Goal: Task Accomplishment & Management: Use online tool/utility

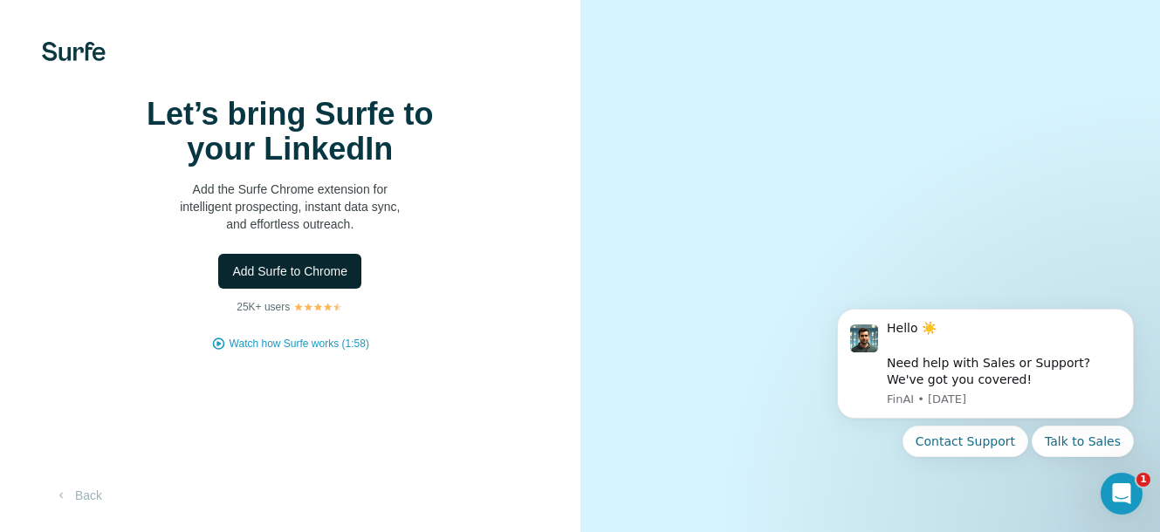
click at [346, 280] on span "Add Surfe to Chrome" at bounding box center [289, 271] width 115 height 17
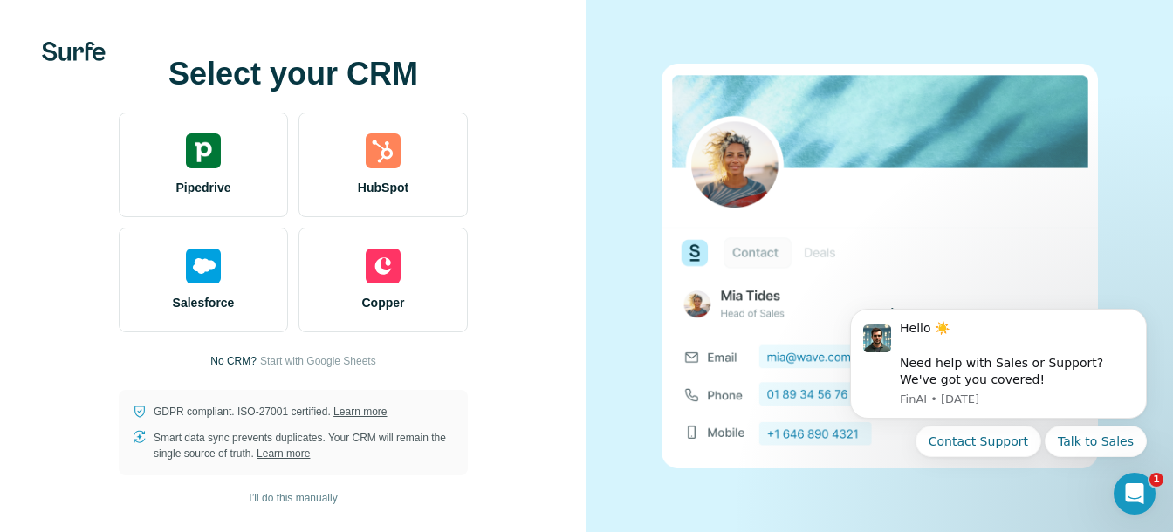
click at [565, 246] on div "Select your CRM Pipedrive HubSpot Salesforce Copper No CRM? Start with Google S…" at bounding box center [293, 266] width 586 height 532
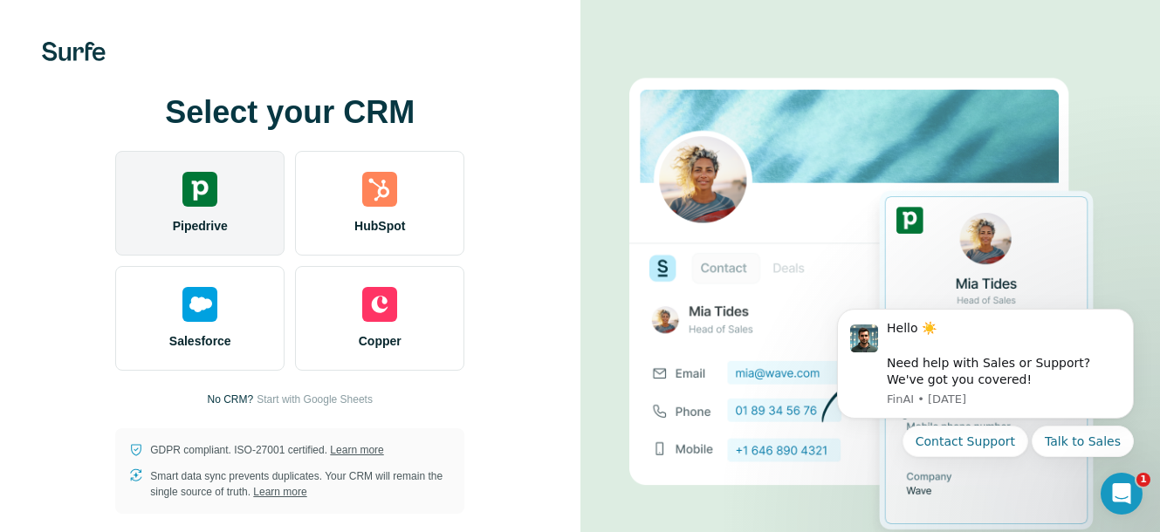
click at [169, 167] on div "Pipedrive" at bounding box center [199, 203] width 169 height 105
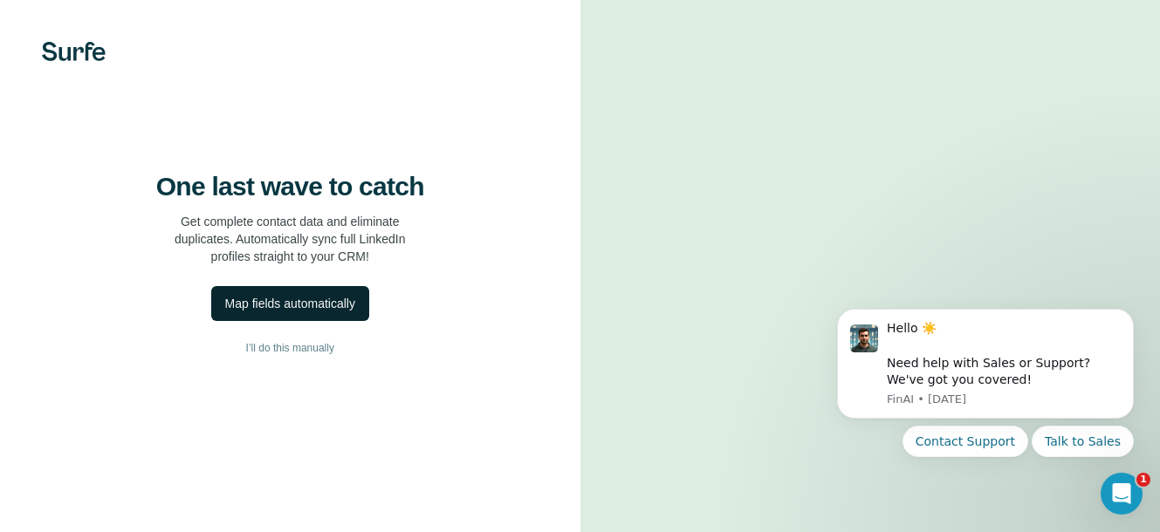
click at [343, 321] on button "Map fields automatically" at bounding box center [290, 303] width 158 height 35
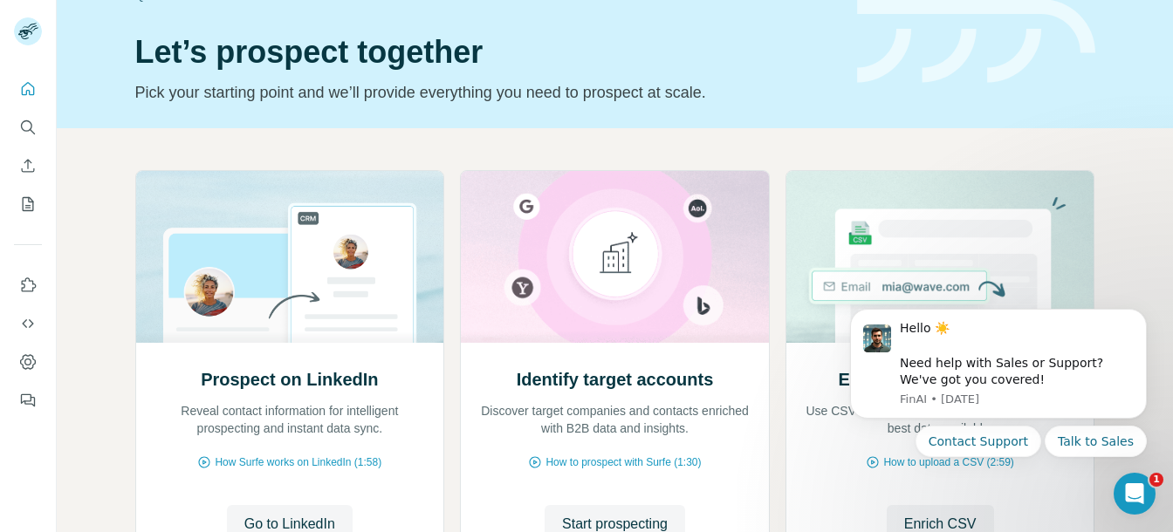
scroll to position [135, 0]
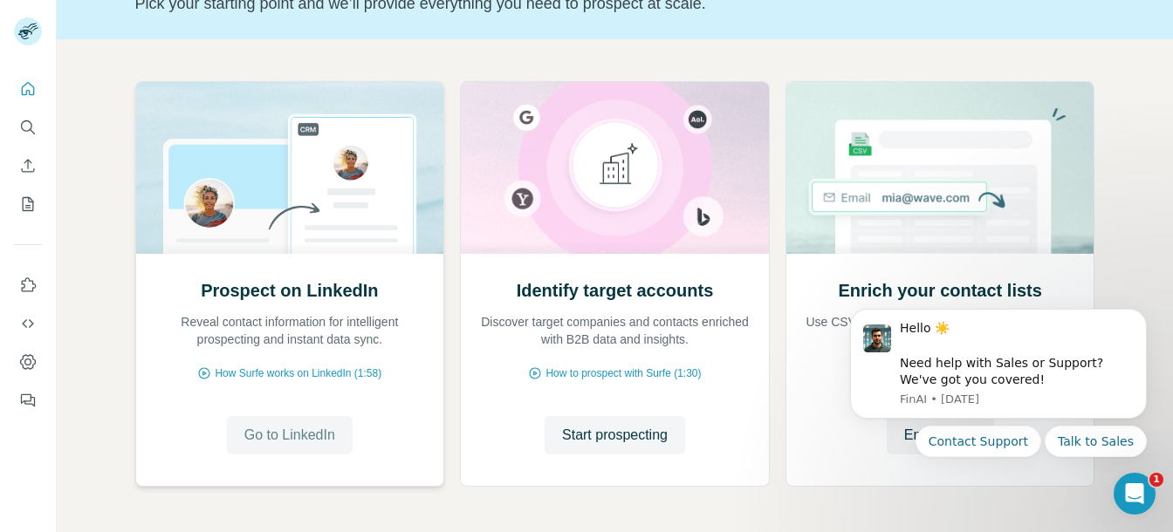
click at [285, 442] on span "Go to LinkedIn" at bounding box center [289, 435] width 91 height 21
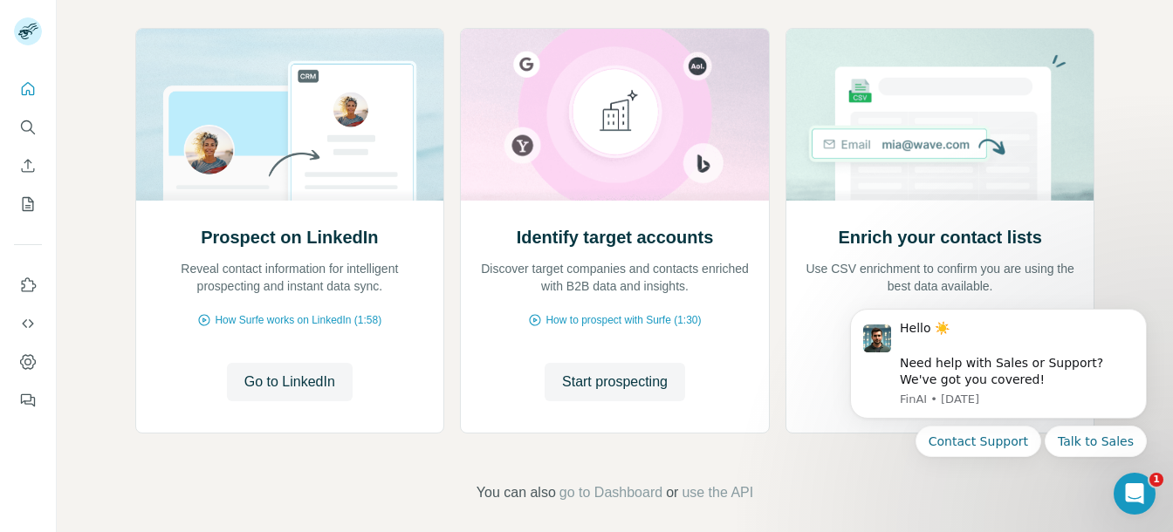
scroll to position [202, 0]
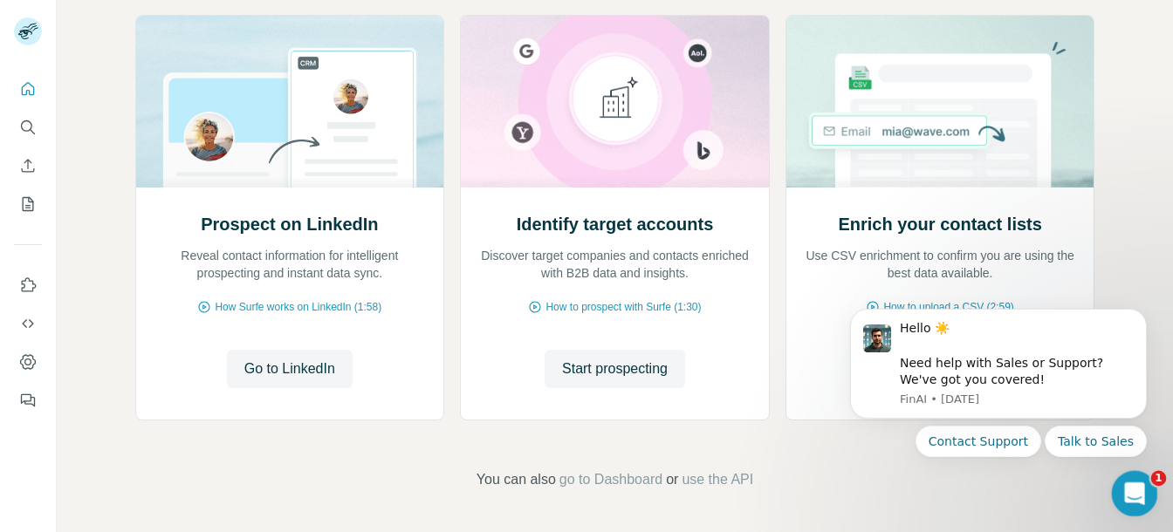
click at [1139, 497] on icon "Open Intercom Messenger" at bounding box center [1132, 491] width 29 height 29
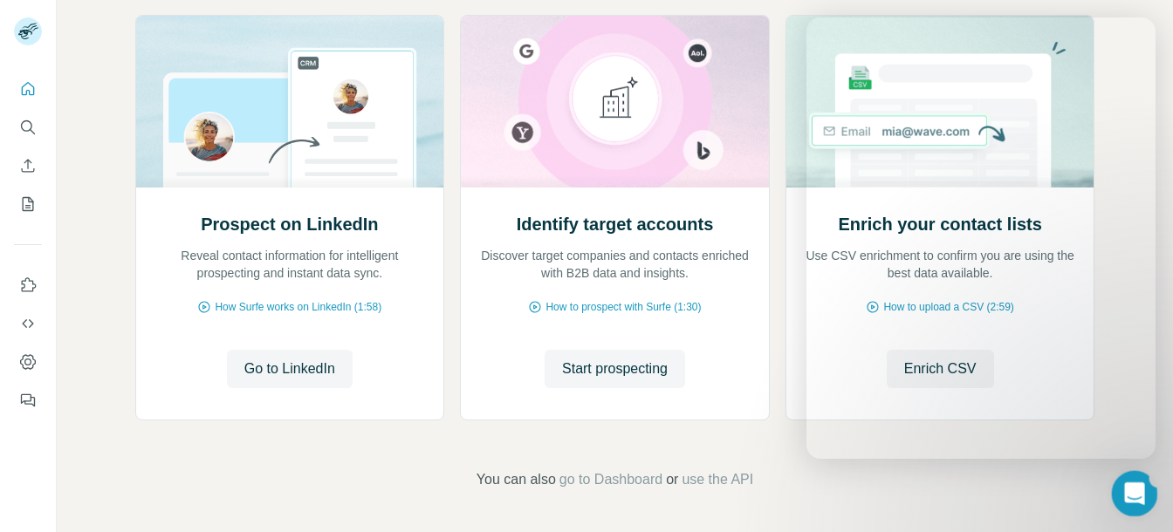
click at [1140, 498] on div "Open Intercom Messenger" at bounding box center [1132, 491] width 58 height 58
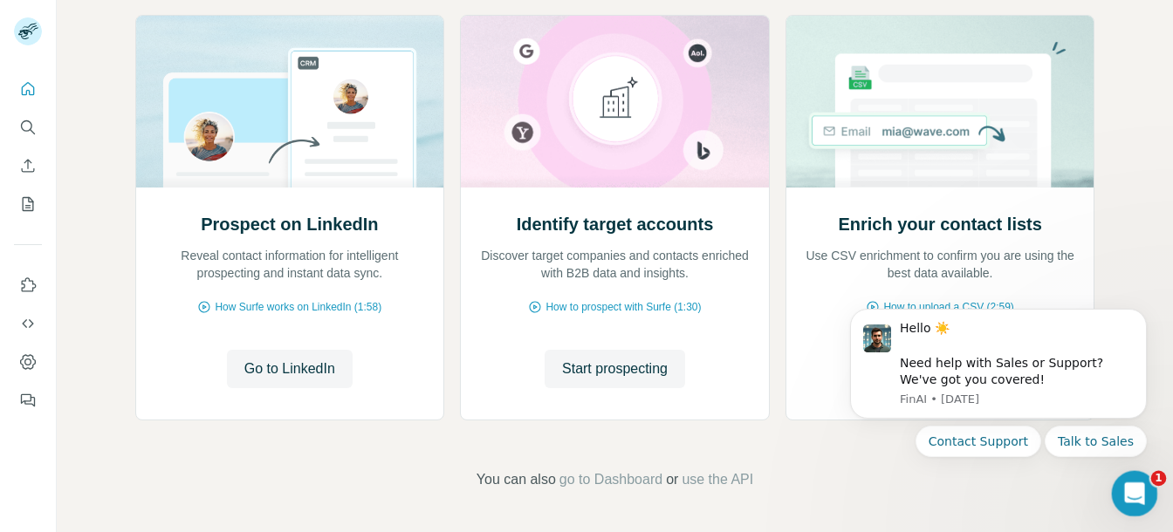
scroll to position [0, 0]
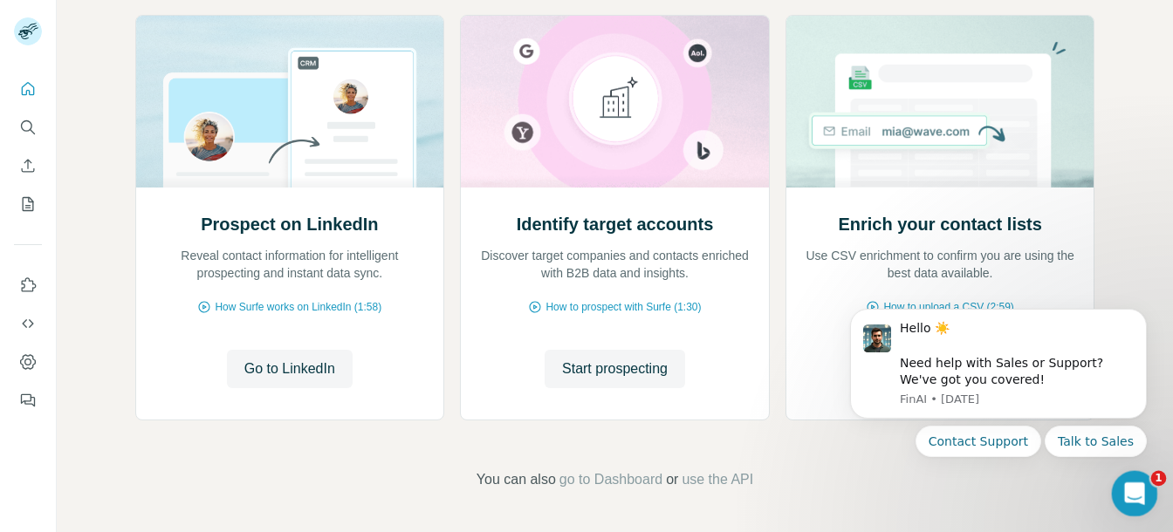
click at [1147, 504] on div "Open Intercom Messenger" at bounding box center [1132, 491] width 58 height 58
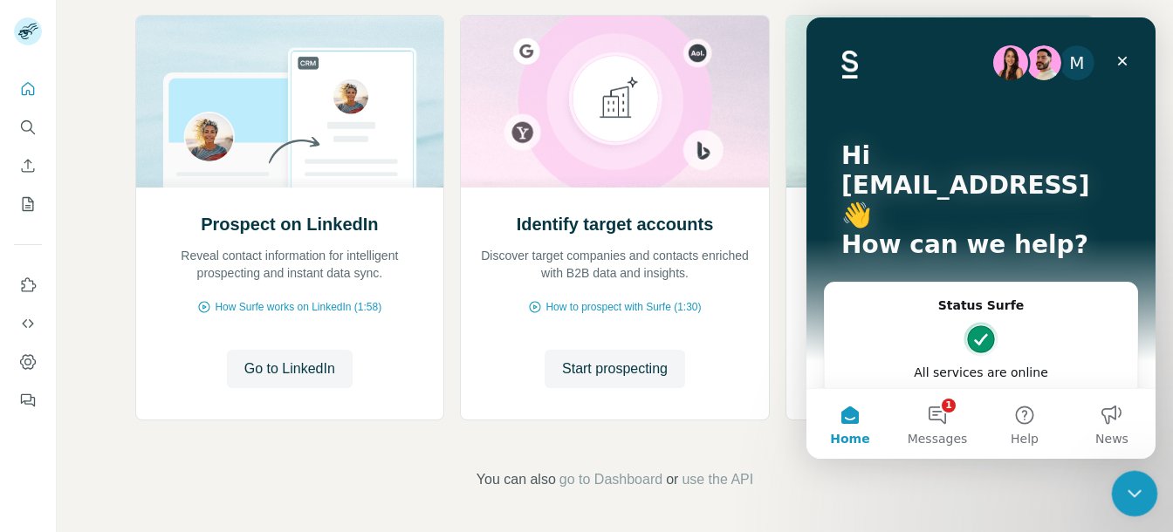
click at [1123, 498] on icon "Close Intercom Messenger" at bounding box center [1131, 491] width 21 height 21
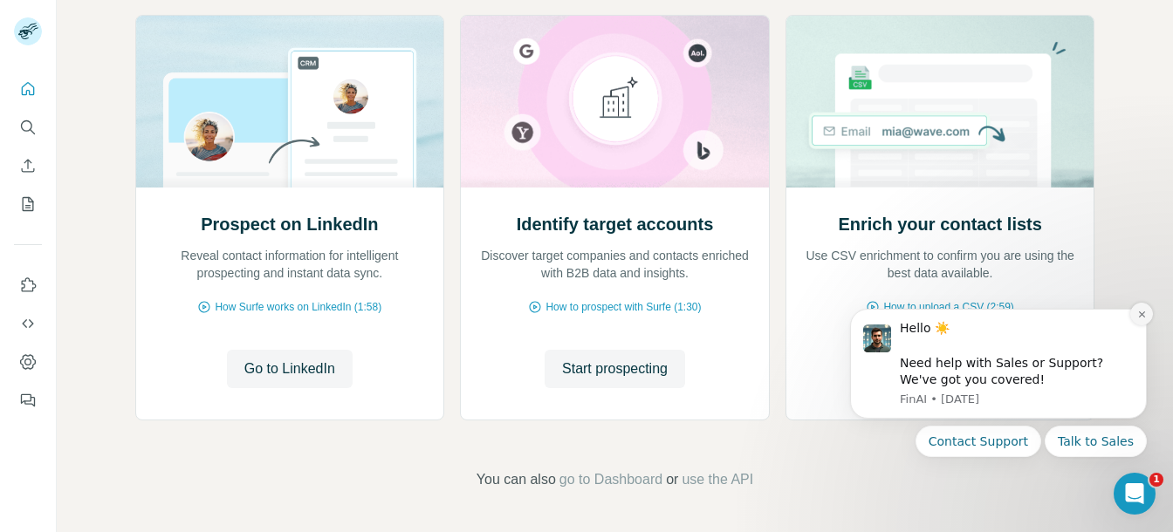
click at [1134, 314] on button "Dismiss notification" at bounding box center [1141, 314] width 23 height 23
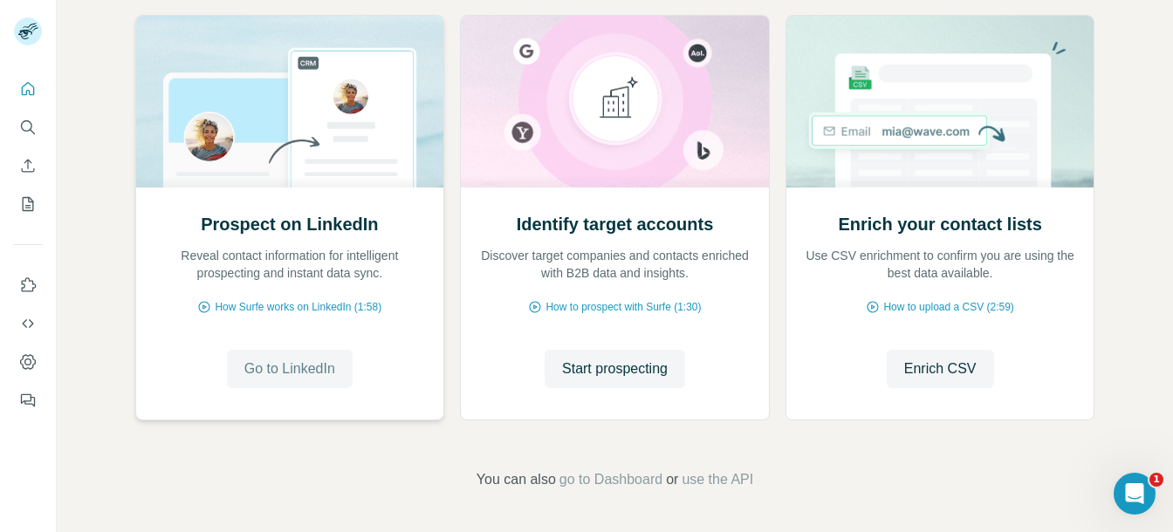
click at [281, 369] on span "Go to LinkedIn" at bounding box center [289, 369] width 91 height 21
click at [30, 359] on icon "Dashboard" at bounding box center [27, 361] width 17 height 17
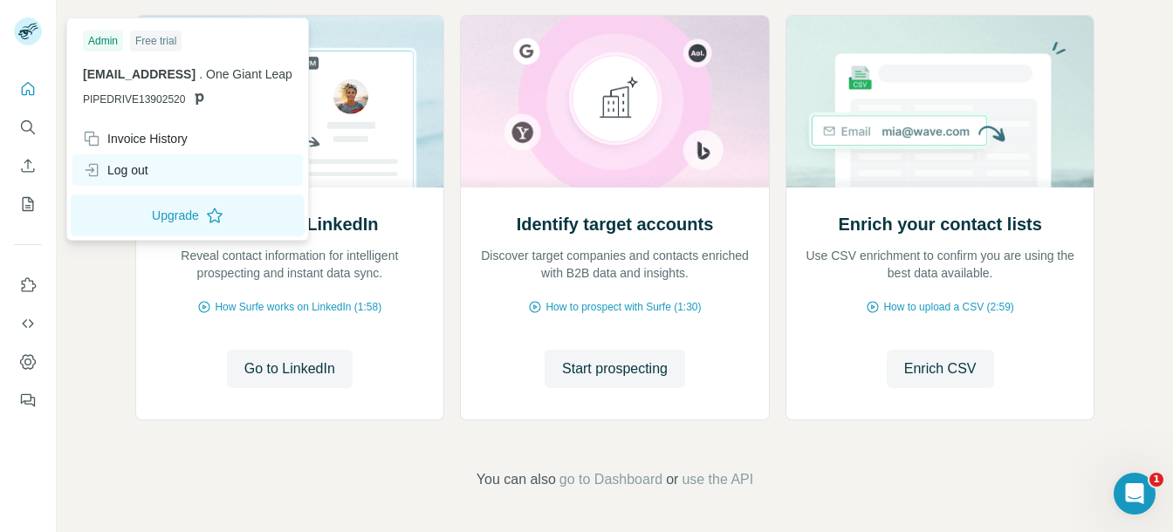
click at [142, 170] on div "Log out" at bounding box center [115, 169] width 65 height 17
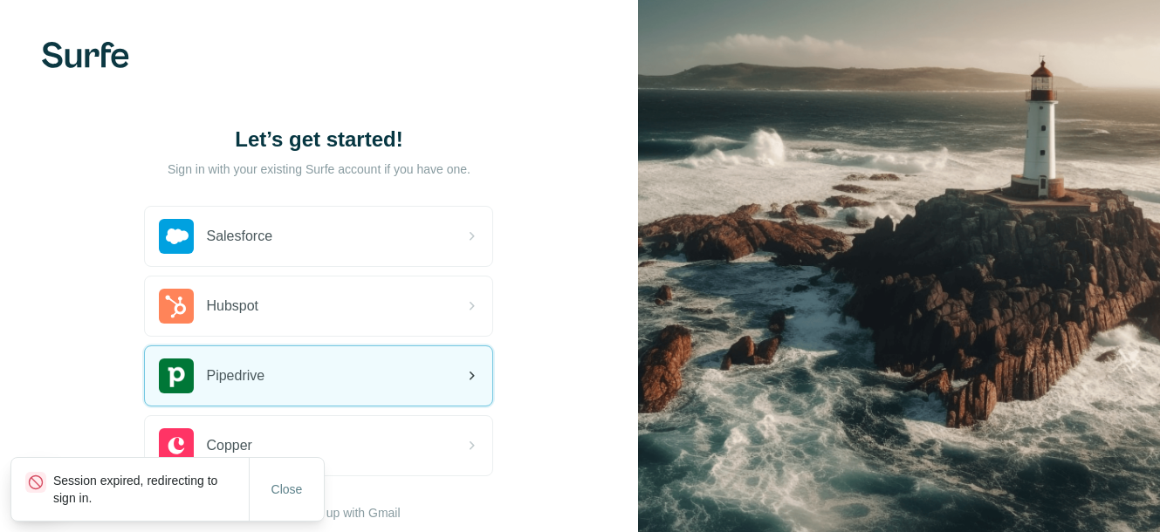
click at [236, 392] on div "Pipedrive" at bounding box center [212, 376] width 106 height 35
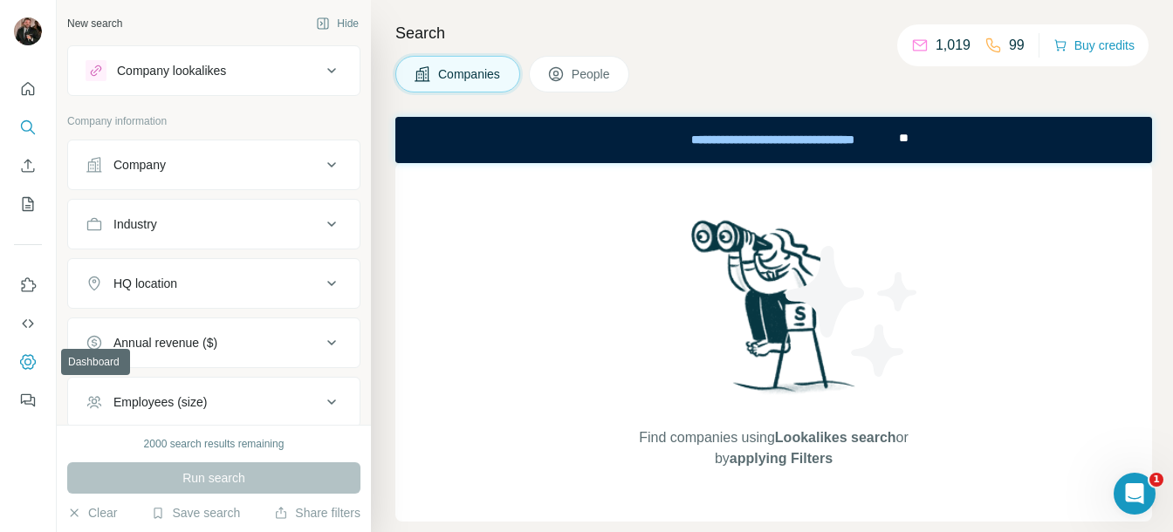
click at [38, 361] on button "Dashboard" at bounding box center [28, 361] width 28 height 31
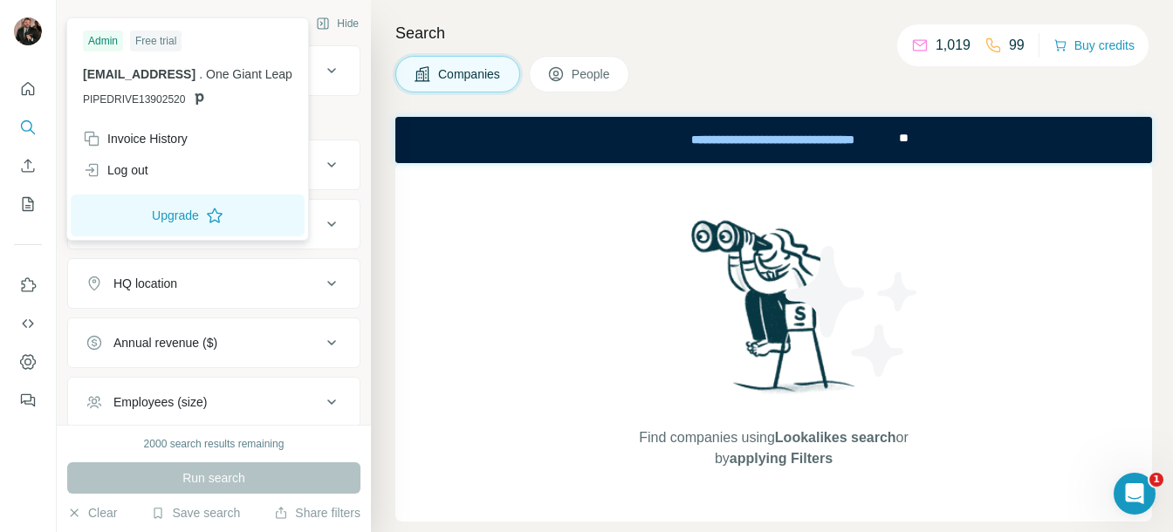
click at [22, 40] on img at bounding box center [28, 31] width 28 height 28
click at [129, 178] on div "Log out" at bounding box center [115, 169] width 65 height 17
click at [130, 176] on div "Log out" at bounding box center [115, 169] width 65 height 17
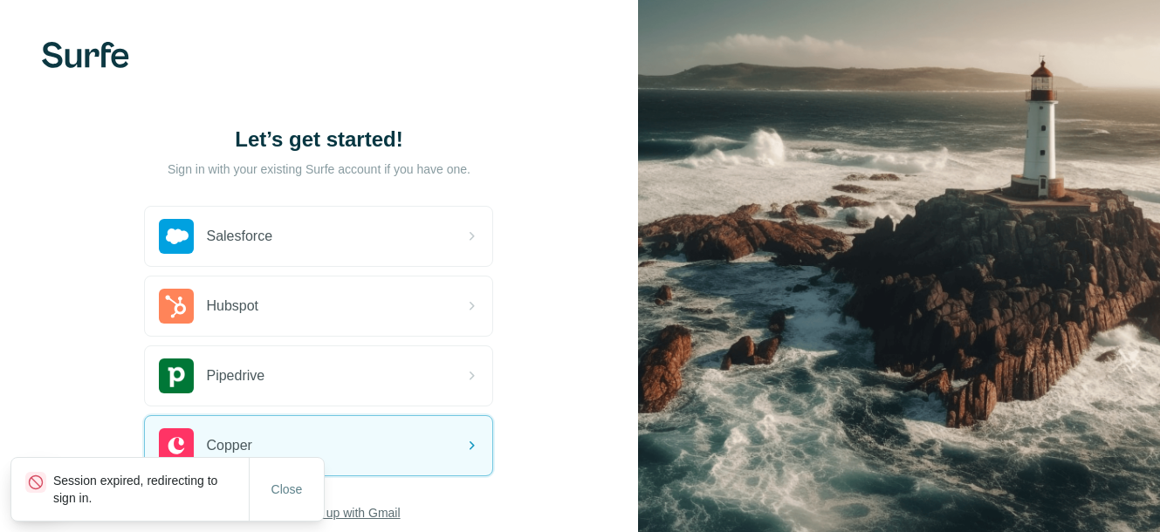
click at [394, 514] on span "Sign up with Gmail" at bounding box center [349, 512] width 102 height 17
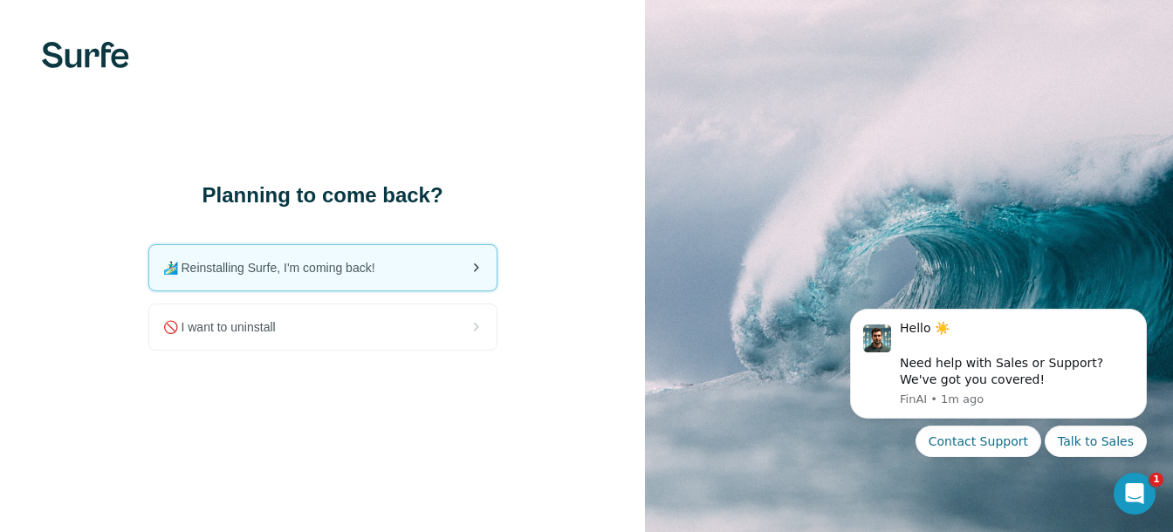
click at [472, 250] on div "🏄🏻‍♂️ Reinstalling Surfe, I'm coming back!" at bounding box center [322, 267] width 347 height 45
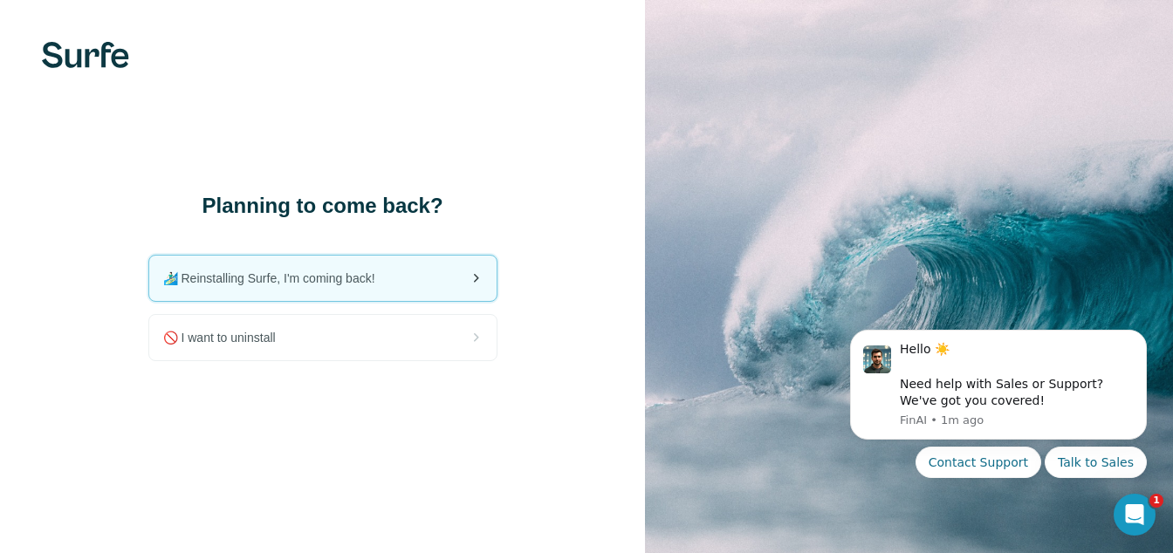
click at [414, 278] on div "🏄🏻‍♂️ Reinstalling Surfe, I'm coming back!" at bounding box center [322, 278] width 347 height 45
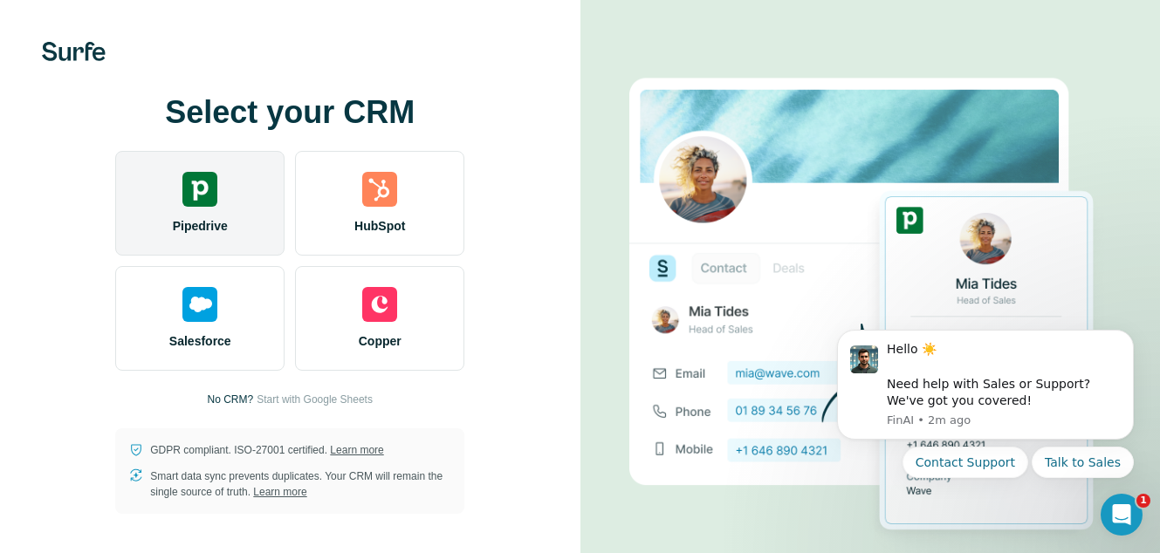
click at [243, 182] on div "Pipedrive" at bounding box center [199, 203] width 169 height 105
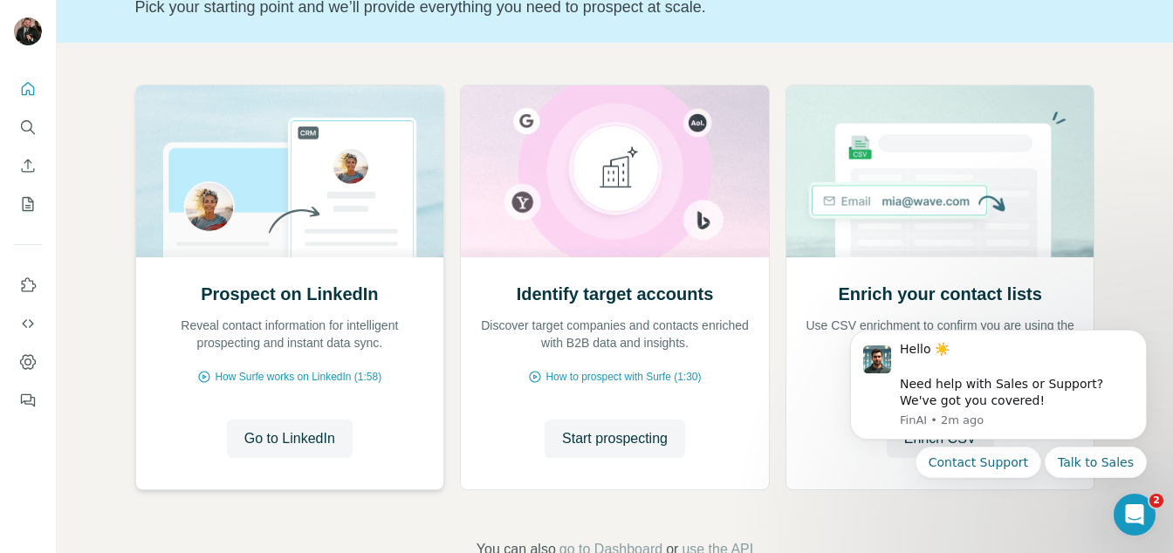
scroll to position [181, 0]
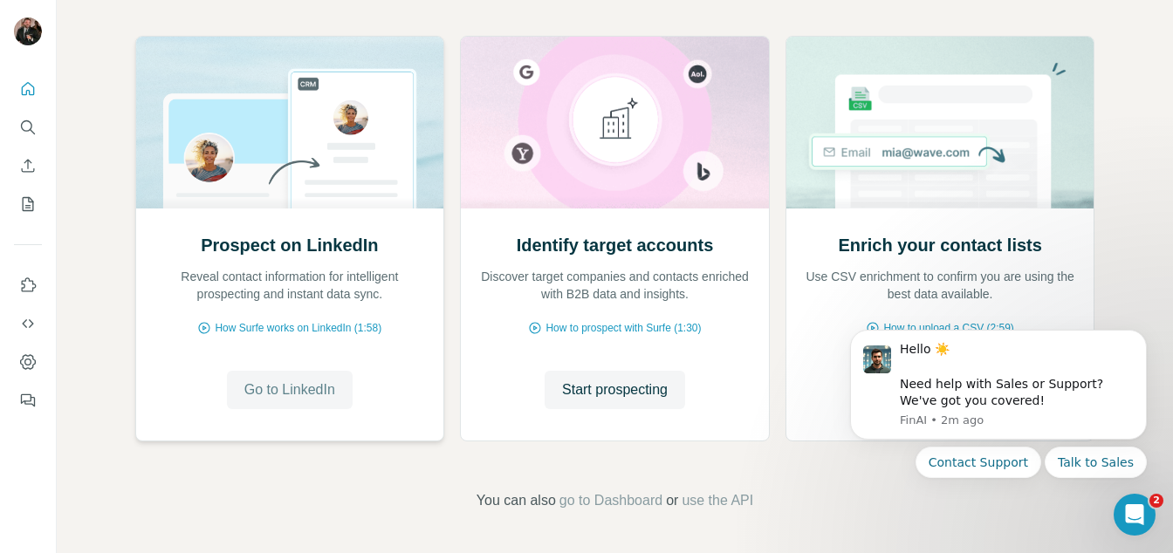
click at [287, 394] on span "Go to LinkedIn" at bounding box center [289, 390] width 91 height 21
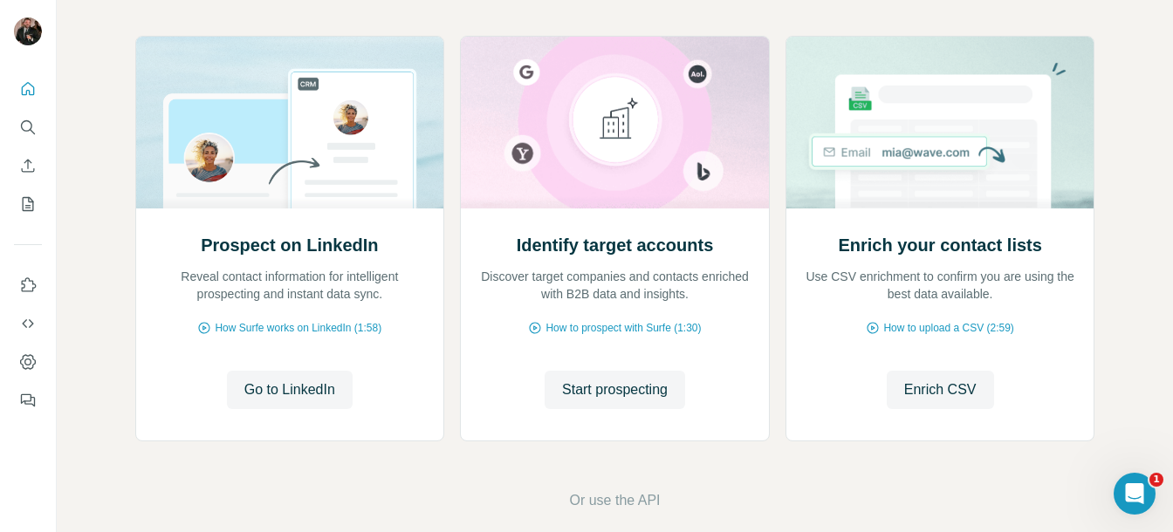
scroll to position [181, 0]
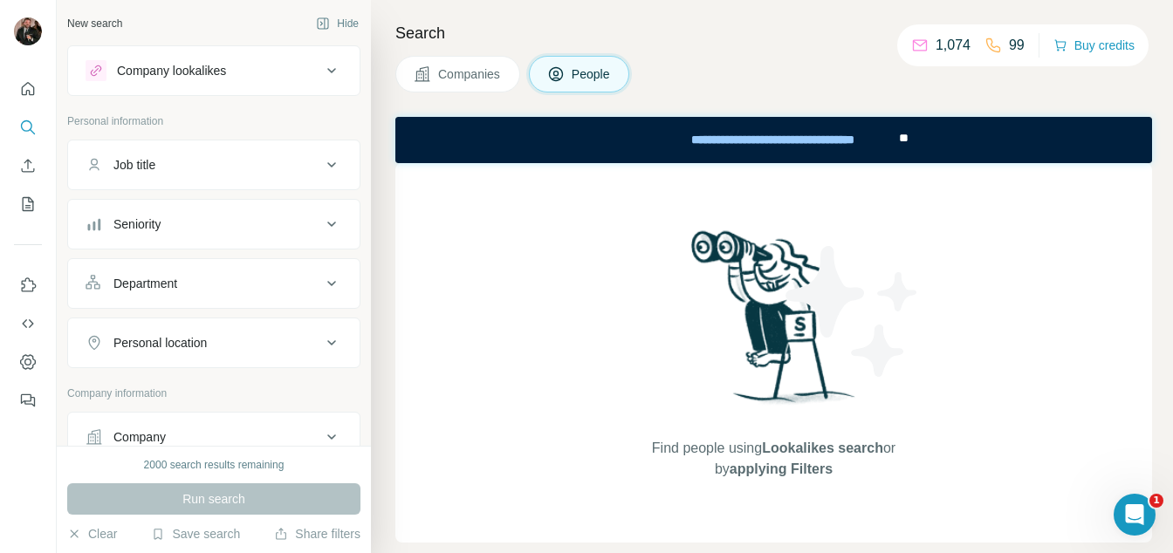
click at [154, 81] on button "Company lookalikes" at bounding box center [213, 71] width 291 height 42
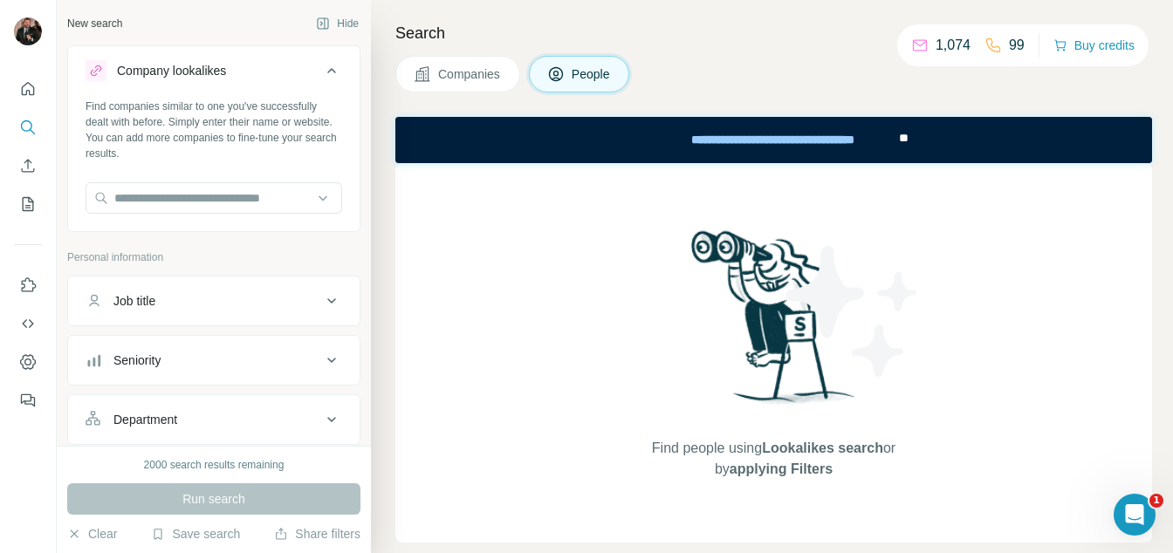
click at [154, 81] on button "Company lookalikes" at bounding box center [213, 74] width 291 height 49
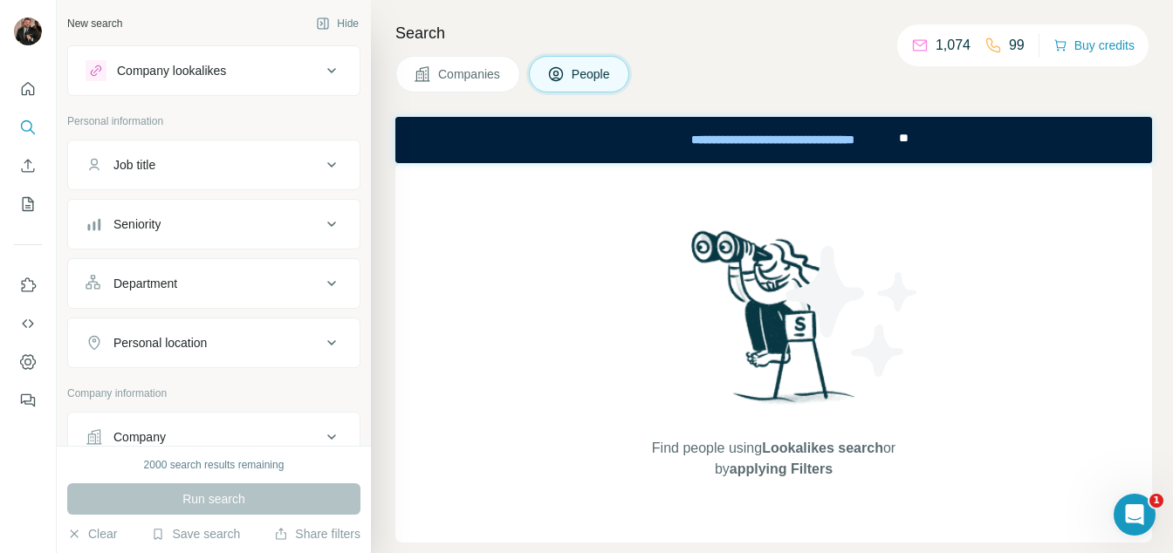
click at [176, 157] on div "Job title" at bounding box center [204, 164] width 236 height 17
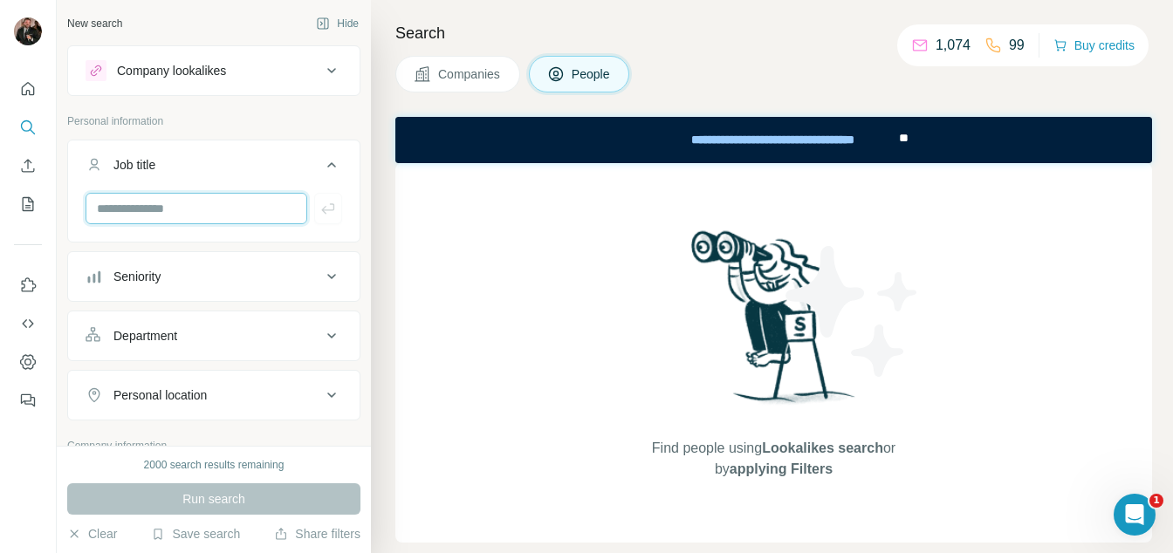
click at [173, 203] on input "text" at bounding box center [197, 208] width 222 height 31
type input "*****"
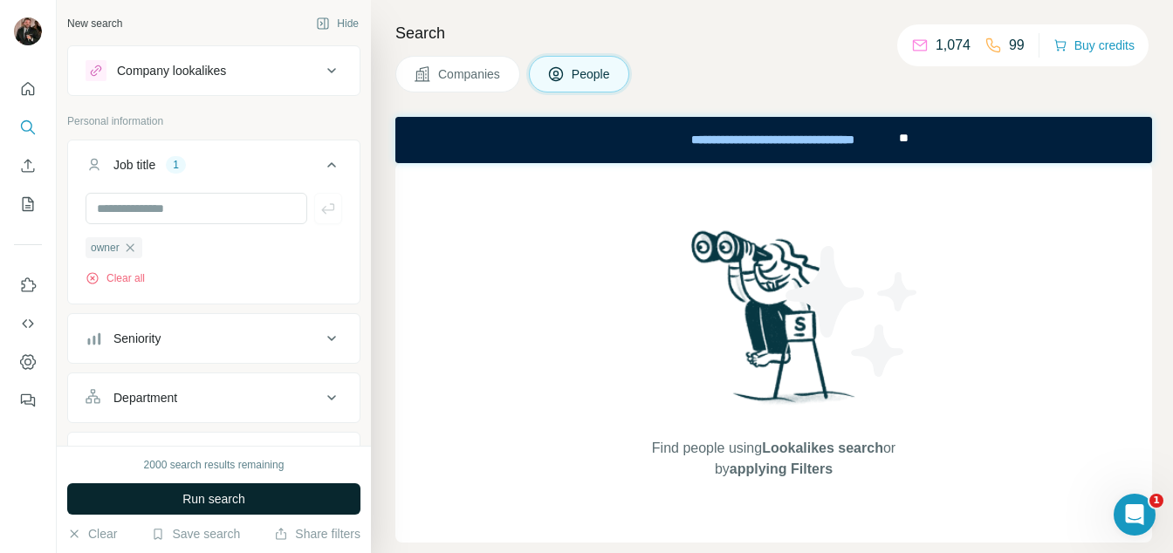
click at [257, 499] on button "Run search" at bounding box center [213, 498] width 293 height 31
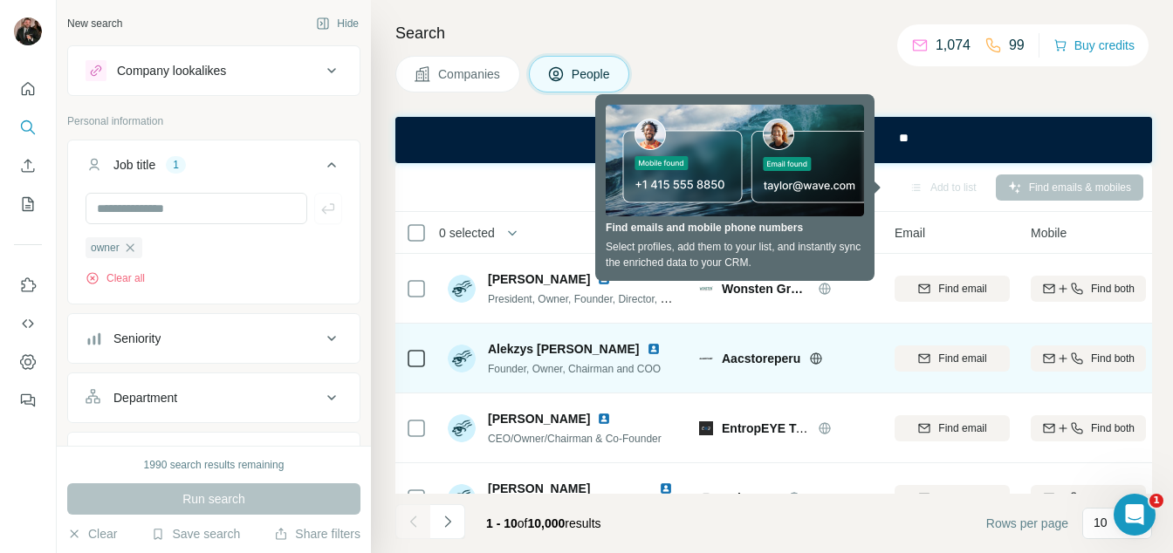
scroll to position [3, 0]
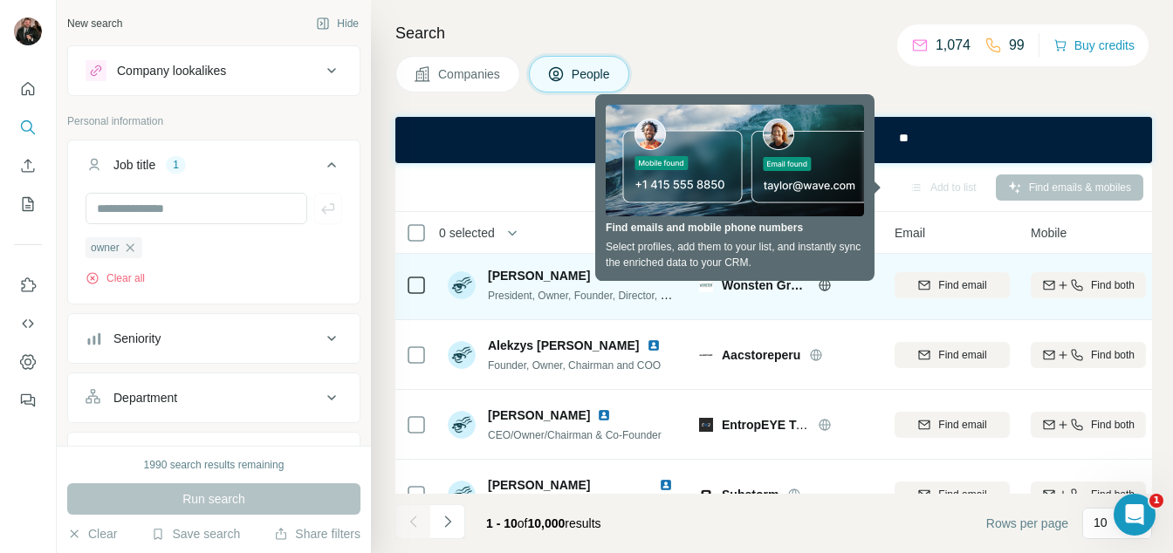
click at [524, 273] on span "[PERSON_NAME]" at bounding box center [539, 275] width 102 height 17
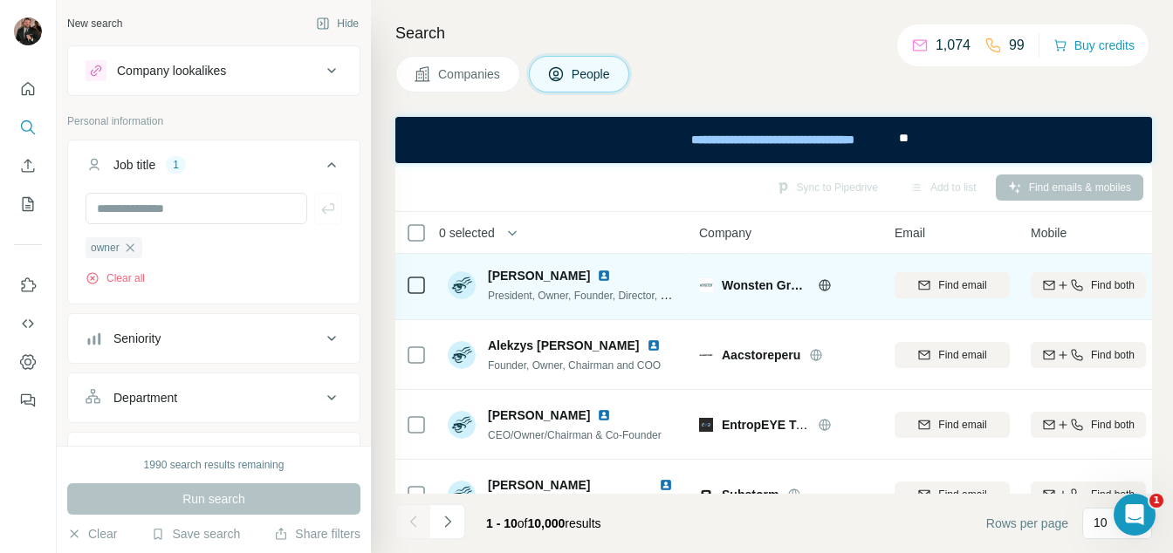
click at [483, 284] on div "[PERSON_NAME] President, Owner, Founder, Director, CEO, Chairman" at bounding box center [564, 285] width 232 height 37
click at [597, 277] on img at bounding box center [604, 276] width 14 height 14
